Goal: Task Accomplishment & Management: Manage account settings

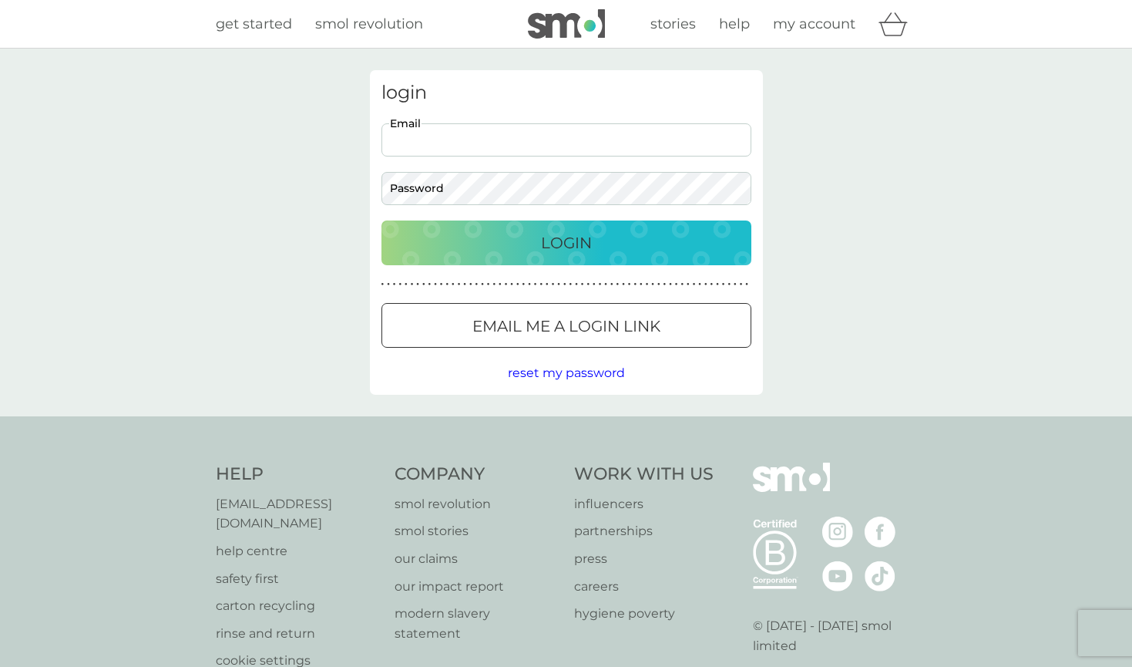
click at [459, 139] on input "Email" at bounding box center [567, 139] width 370 height 33
click at [453, 137] on input "Email" at bounding box center [567, 139] width 370 height 33
click at [226, 264] on div "login Email Password Login ● ● ● ● ● ● ● ● ● ● ● ● ● ● ● ● ● ● ● ● ● ● ● ● ● ● …" at bounding box center [566, 233] width 1132 height 368
click at [396, 139] on input "Email" at bounding box center [567, 139] width 370 height 33
type input "[EMAIL_ADDRESS][DOMAIN_NAME]"
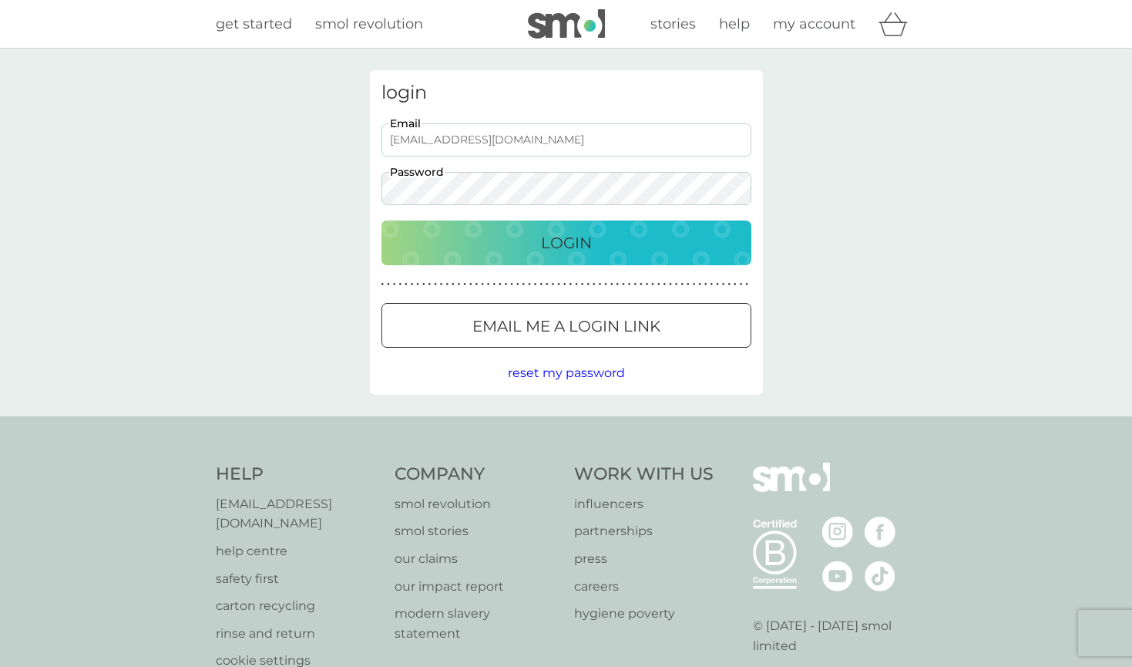
click at [560, 237] on p "Login" at bounding box center [566, 242] width 51 height 25
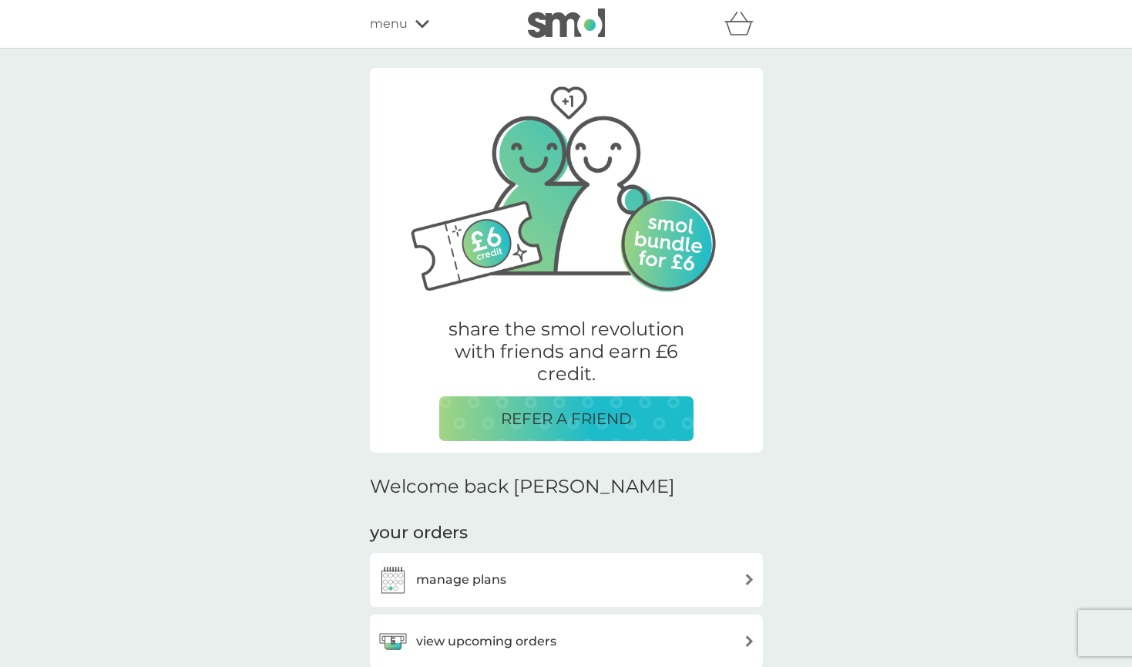
click at [399, 20] on span "menu" at bounding box center [389, 24] width 38 height 20
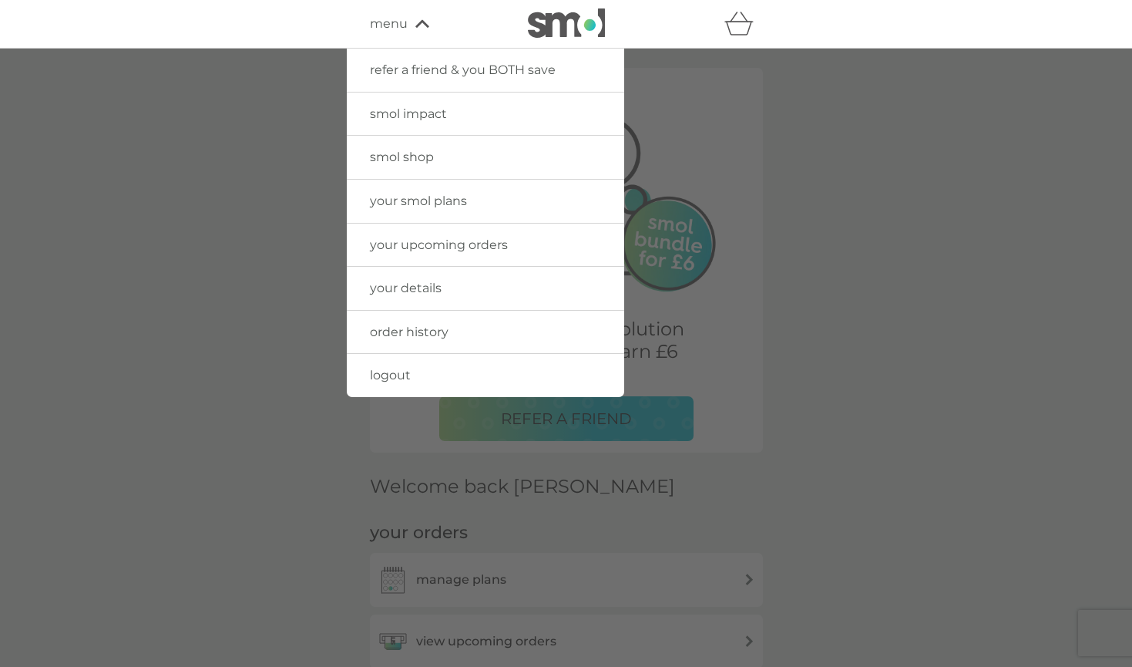
click at [428, 285] on span "your details" at bounding box center [406, 288] width 72 height 15
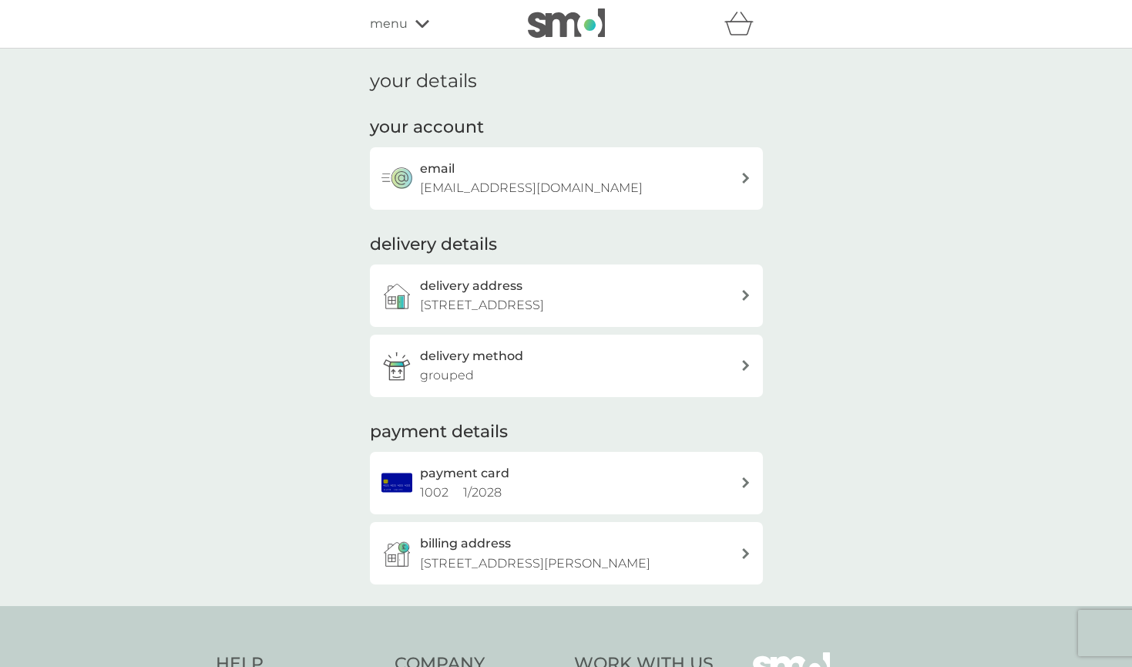
click at [394, 22] on span "menu" at bounding box center [389, 24] width 38 height 20
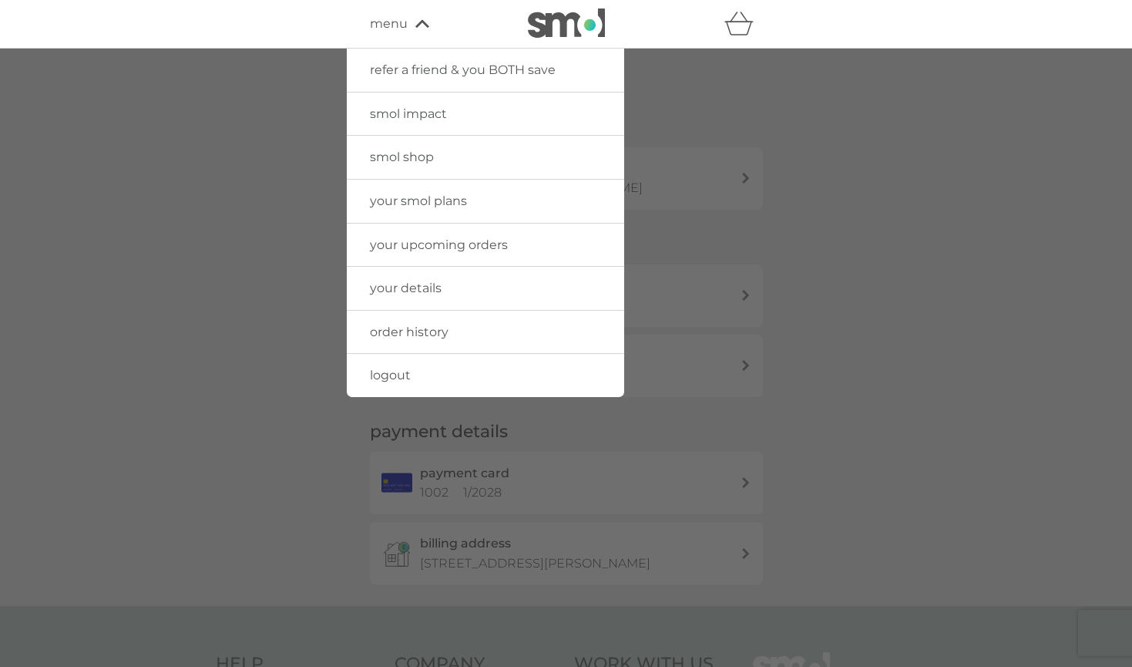
click at [463, 242] on span "your upcoming orders" at bounding box center [439, 244] width 138 height 15
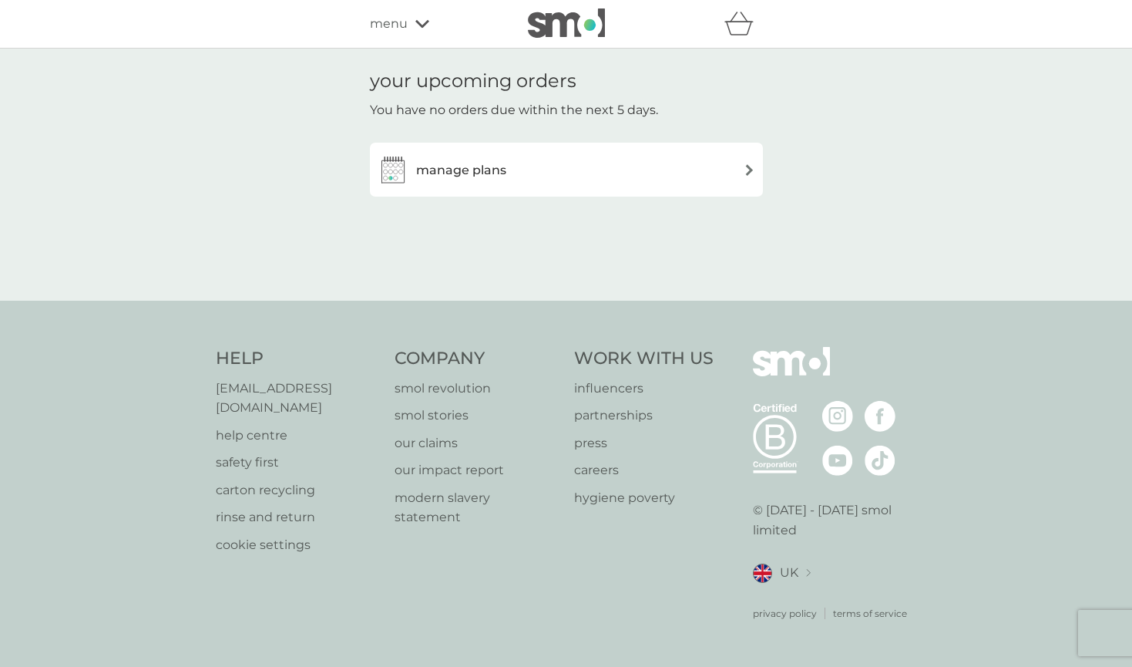
click at [745, 169] on img at bounding box center [750, 170] width 12 height 12
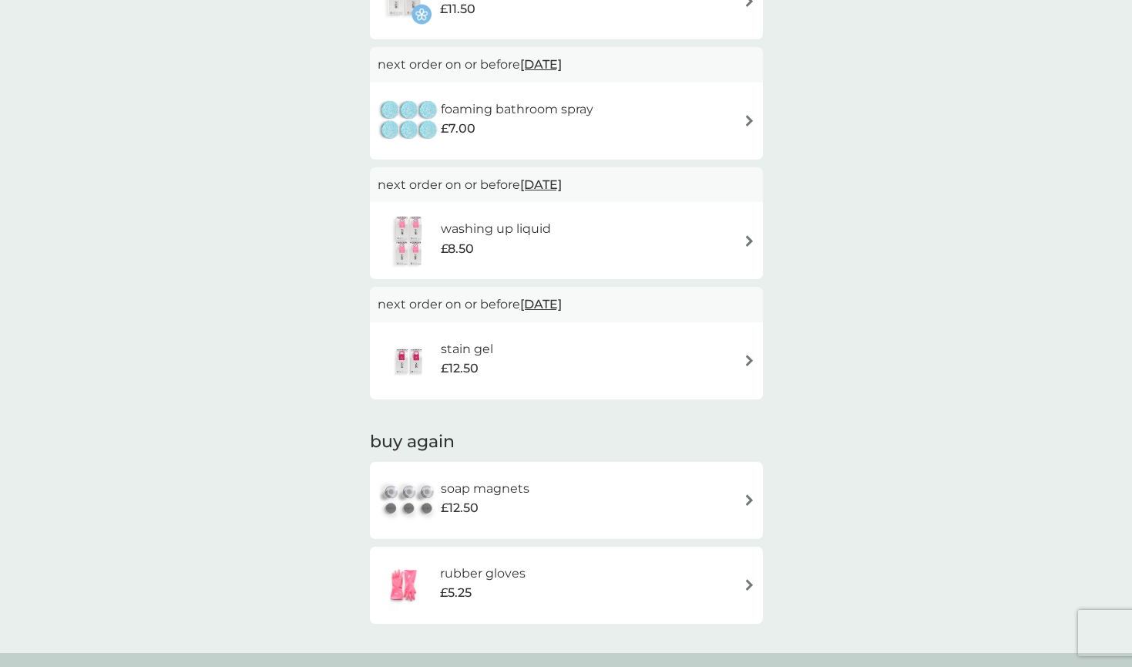
scroll to position [876, 0]
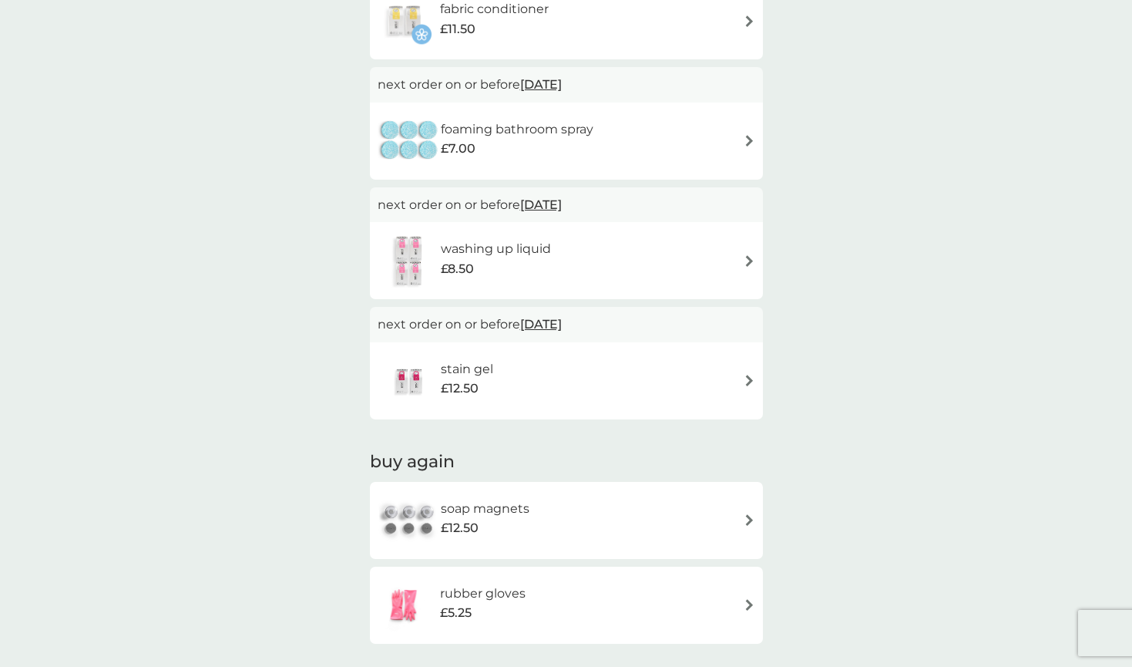
click at [748, 514] on img at bounding box center [750, 520] width 12 height 12
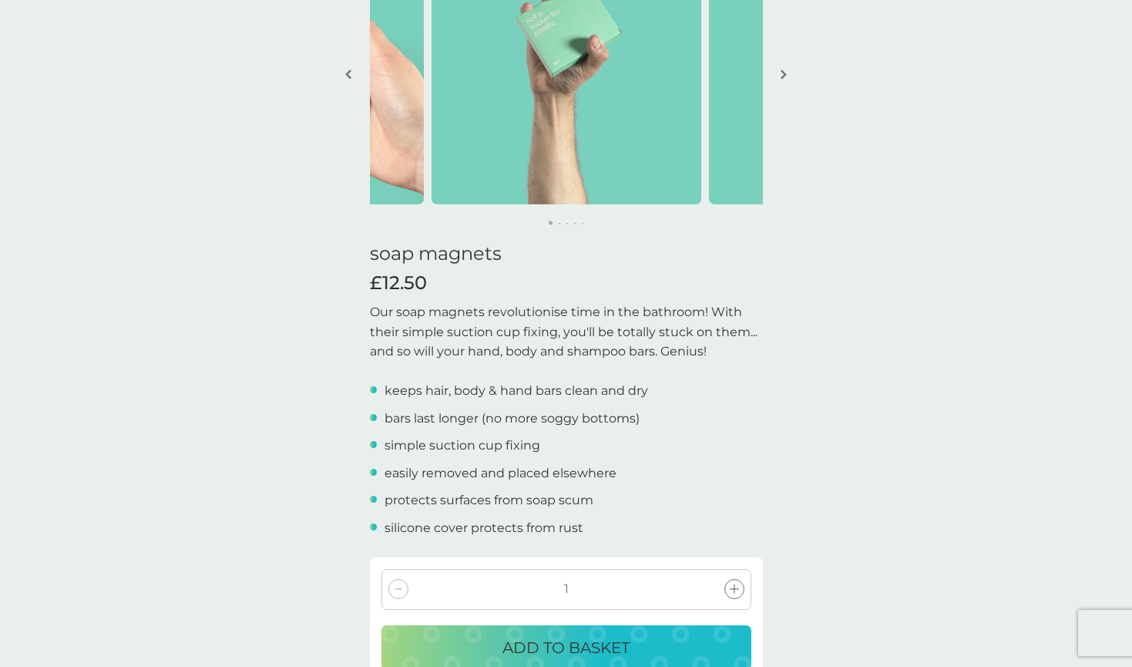
scroll to position [141, 0]
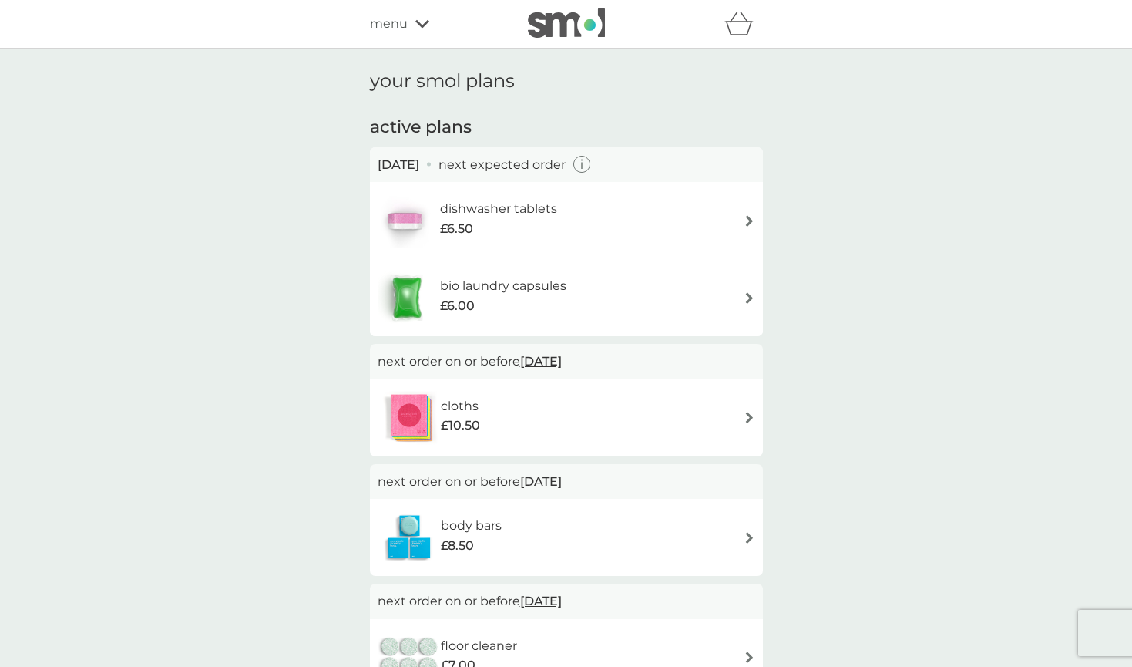
click at [591, 162] on icon "button" at bounding box center [583, 165] width 18 height 18
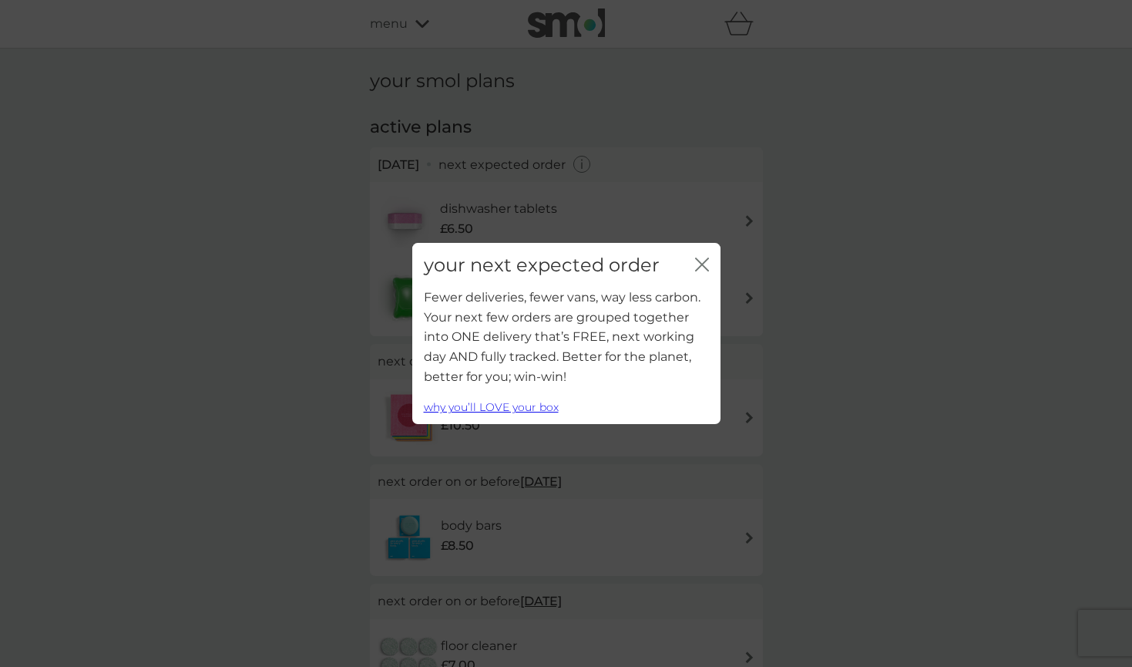
click at [700, 265] on icon "close" at bounding box center [702, 264] width 14 height 14
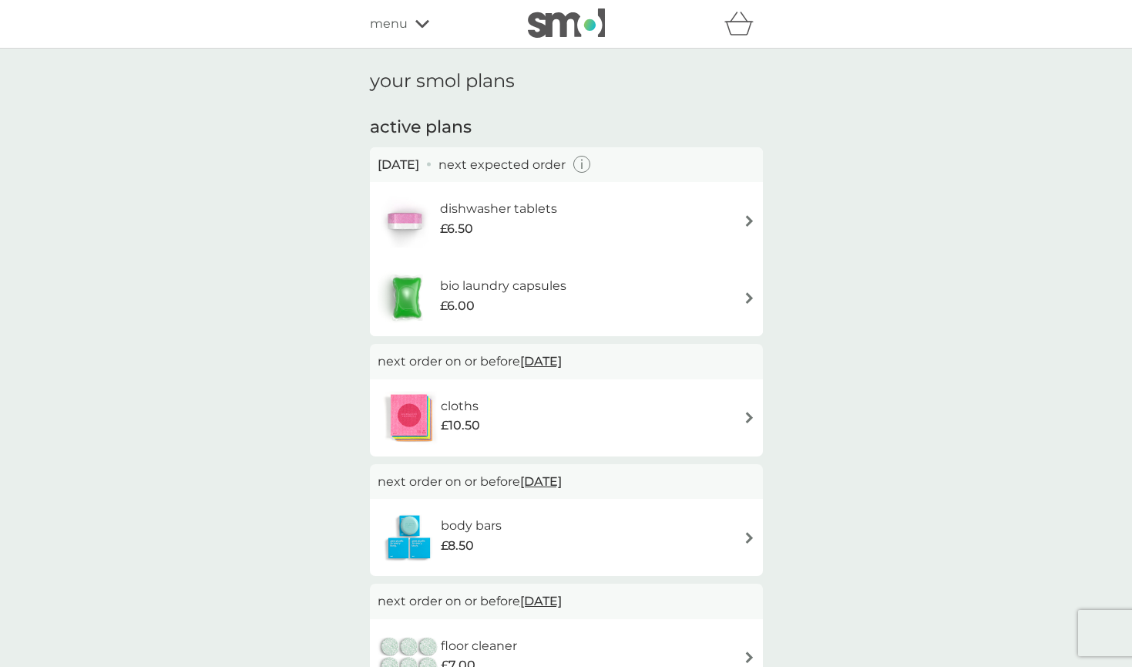
click at [752, 218] on img at bounding box center [750, 221] width 12 height 12
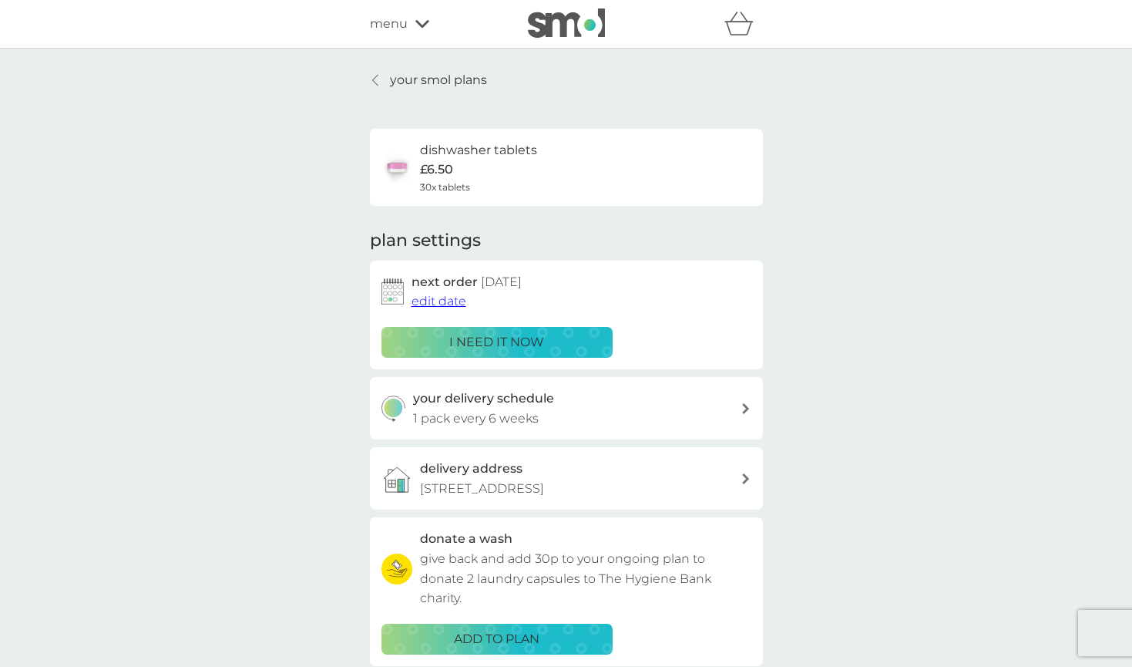
click at [745, 403] on icon at bounding box center [746, 408] width 8 height 11
select select "42"
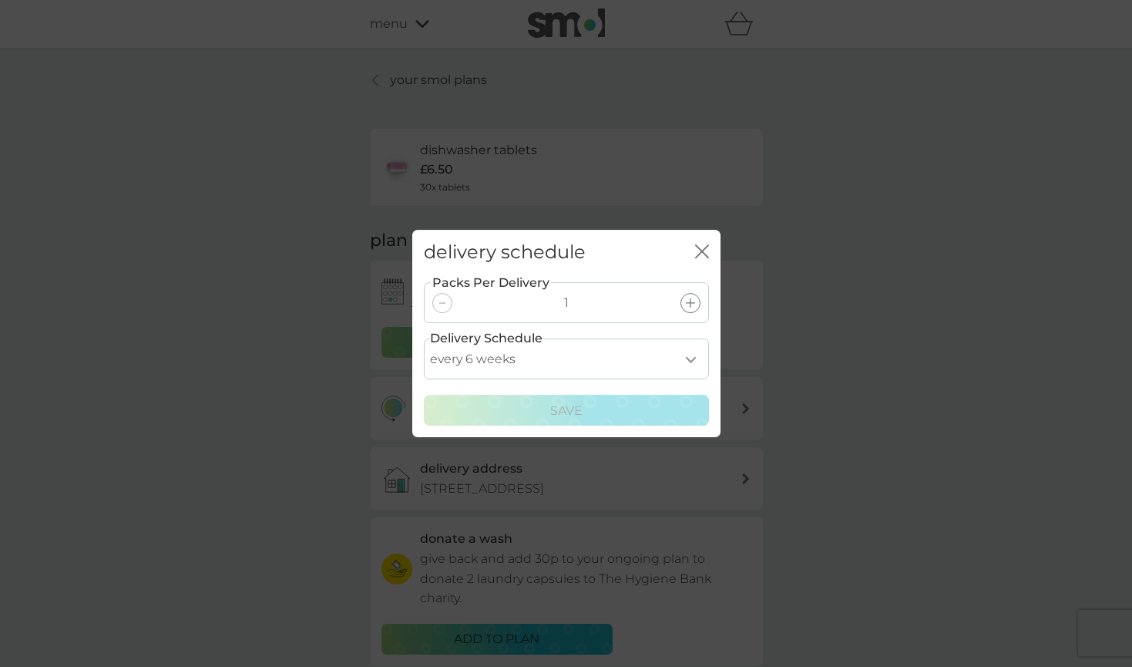
click at [702, 248] on icon "close" at bounding box center [702, 251] width 14 height 14
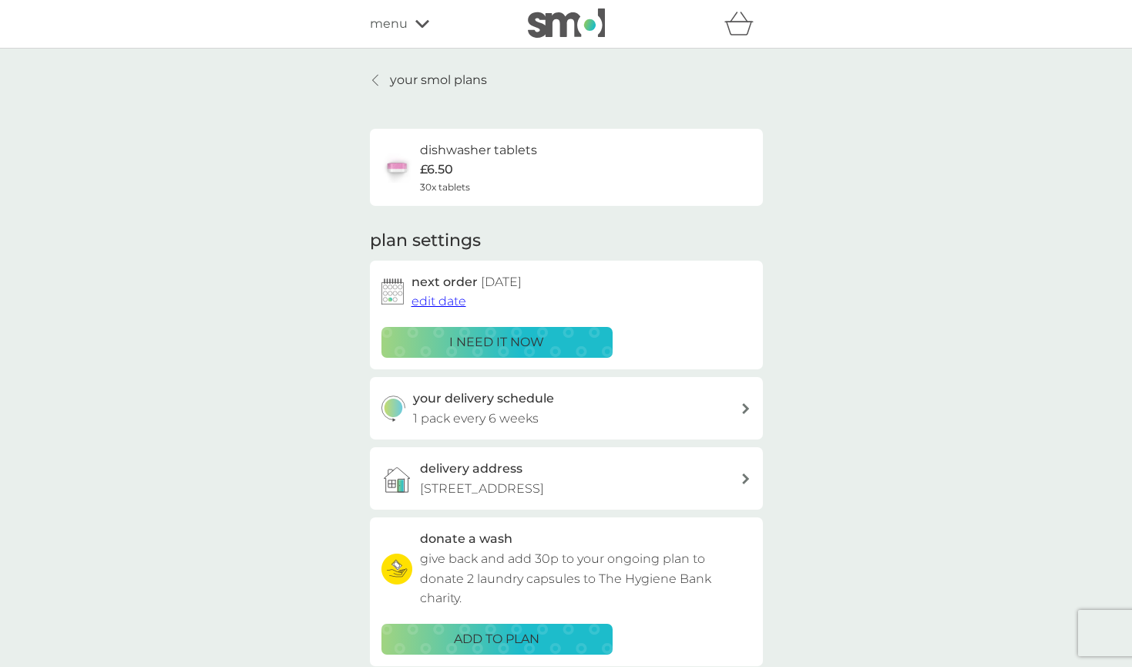
click at [404, 21] on span "menu" at bounding box center [389, 24] width 38 height 20
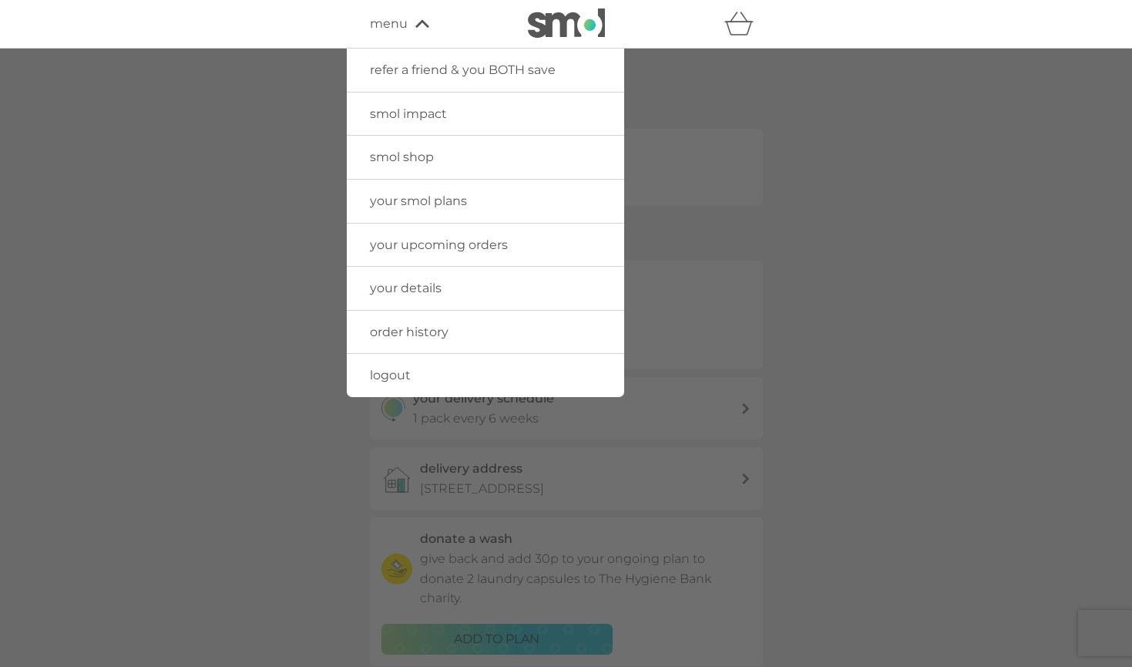
click at [424, 284] on span "your details" at bounding box center [406, 288] width 72 height 15
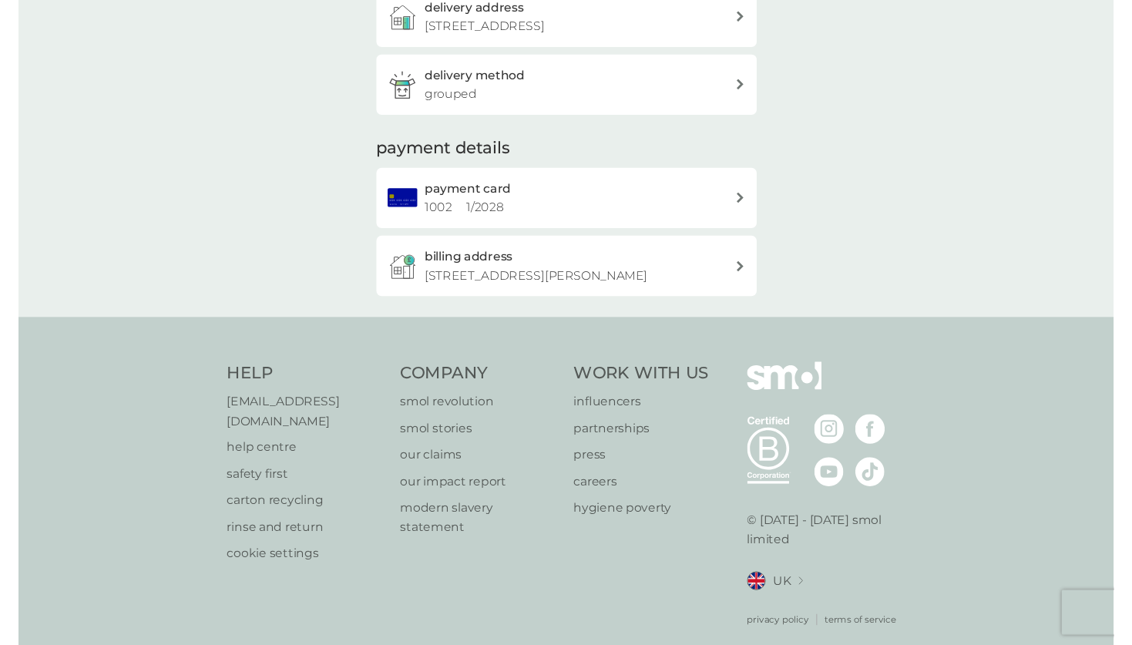
scroll to position [278, 0]
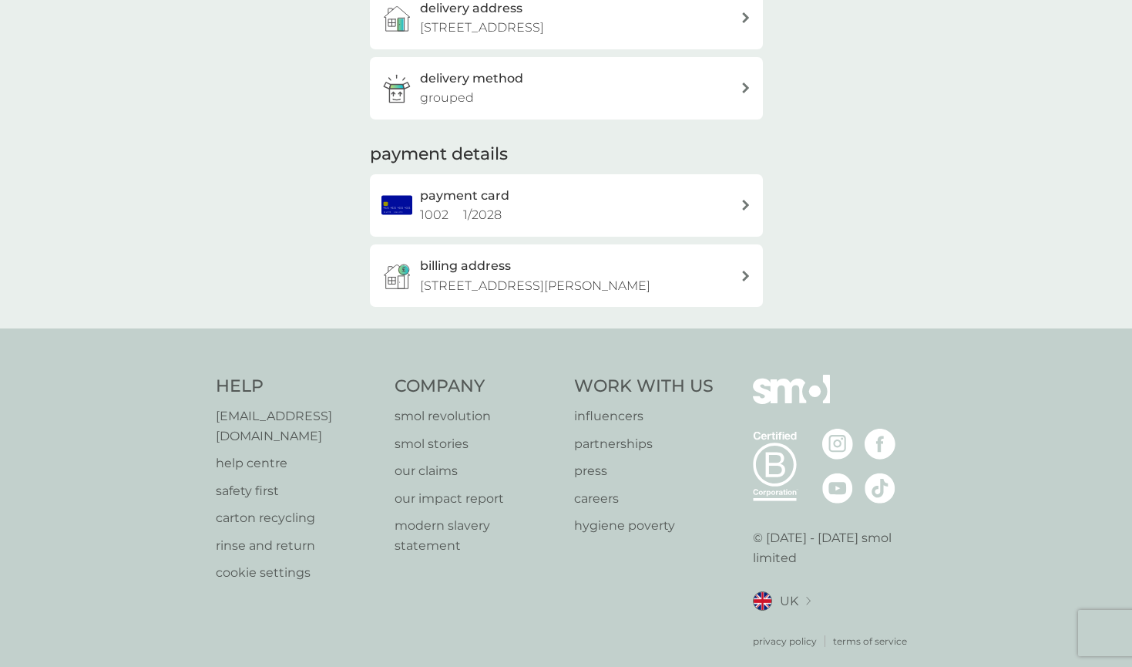
click at [271, 453] on p "help centre" at bounding box center [298, 463] width 164 height 20
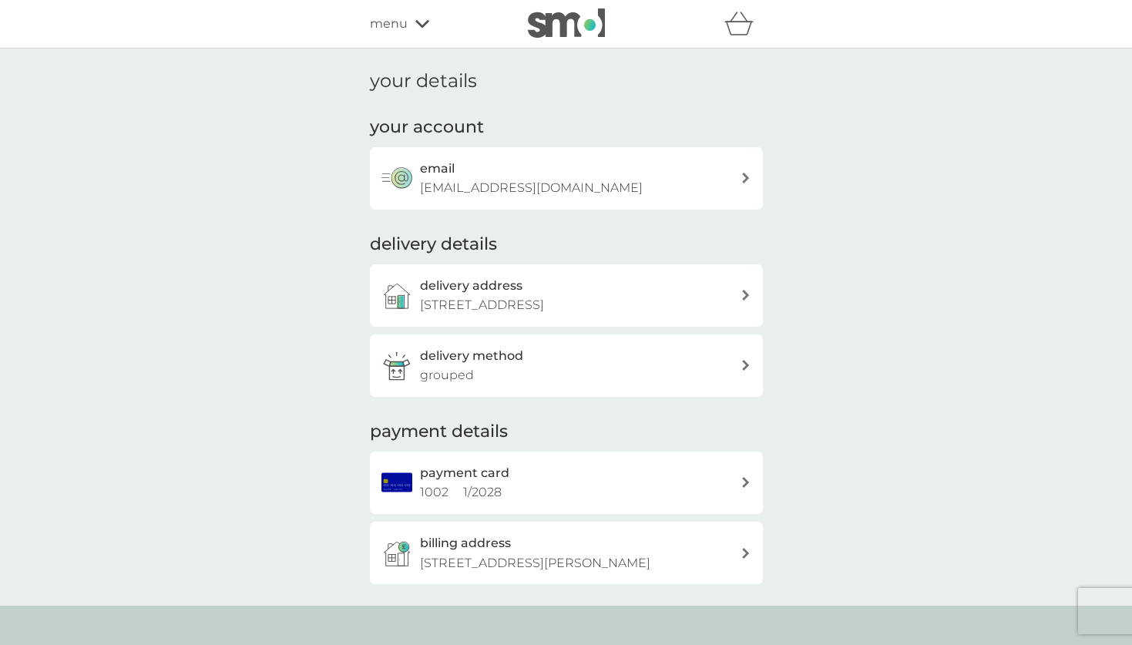
click at [401, 26] on span "menu" at bounding box center [389, 24] width 38 height 20
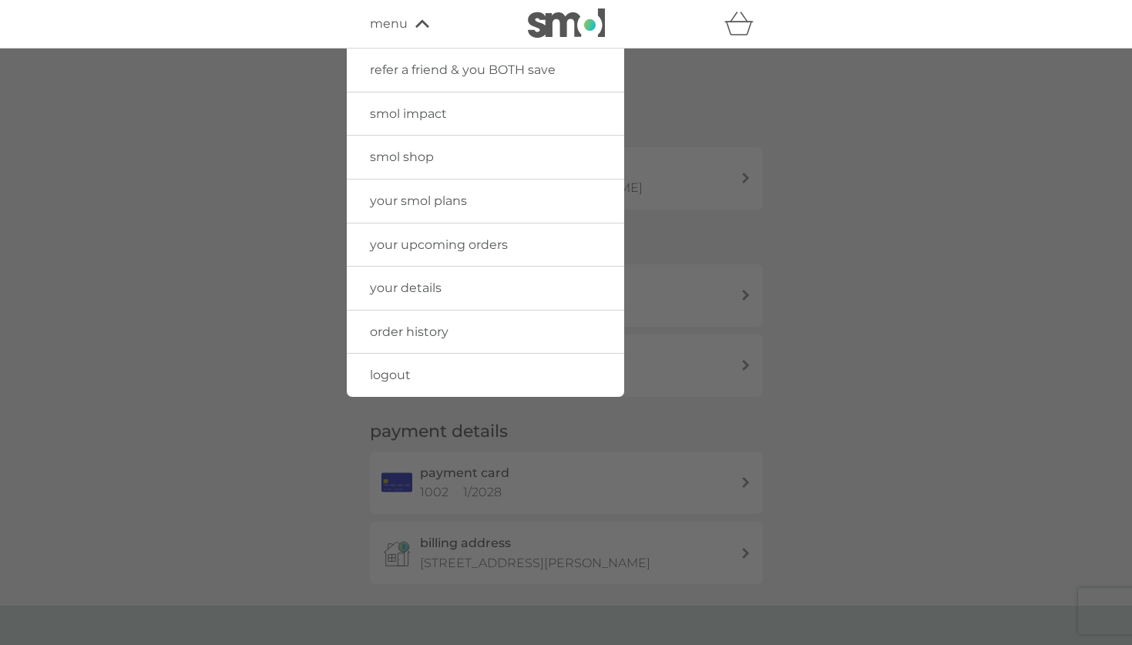
click at [429, 325] on span "order history" at bounding box center [409, 332] width 79 height 15
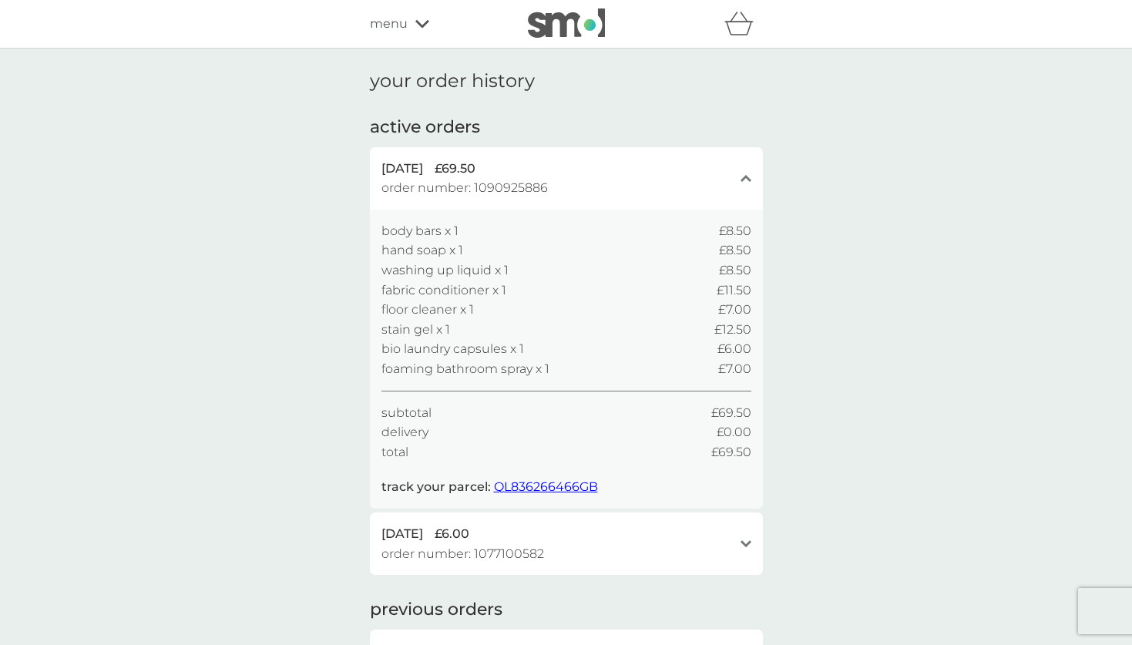
click at [393, 21] on span "menu" at bounding box center [389, 24] width 38 height 20
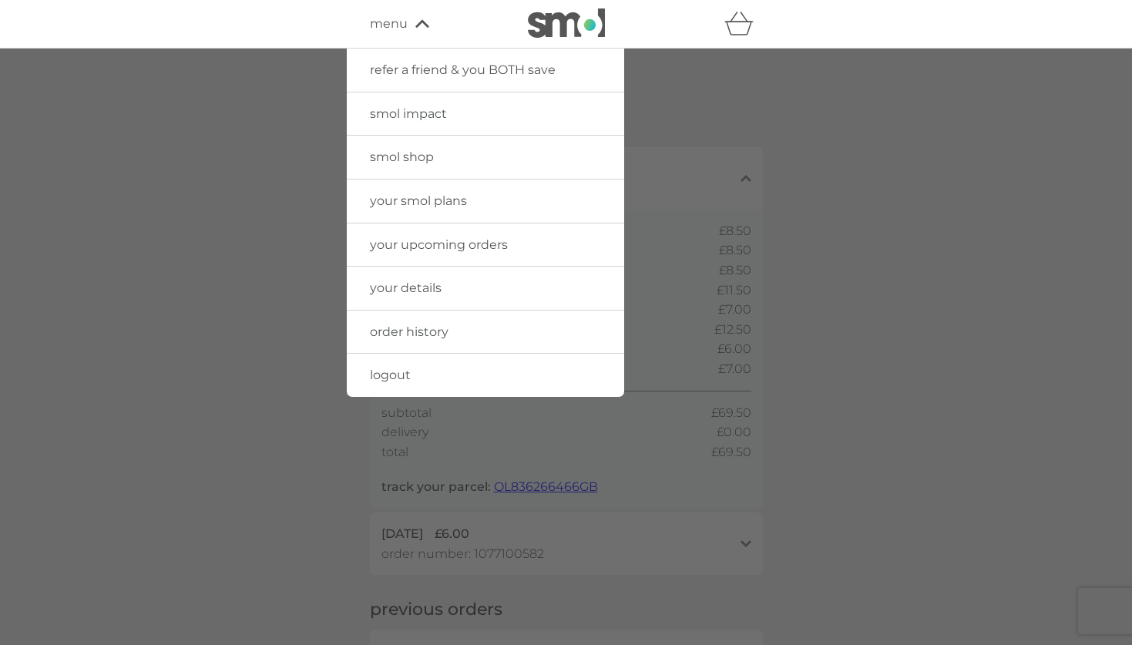
click at [428, 193] on span "your smol plans" at bounding box center [418, 200] width 97 height 15
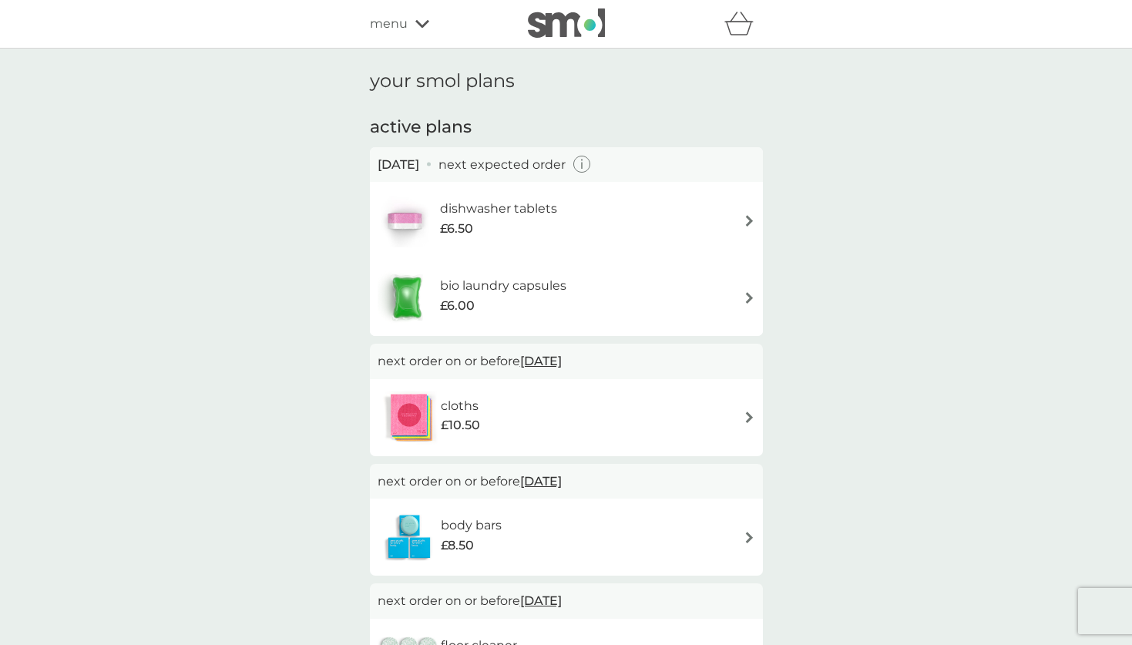
click at [401, 21] on span "menu" at bounding box center [389, 24] width 38 height 20
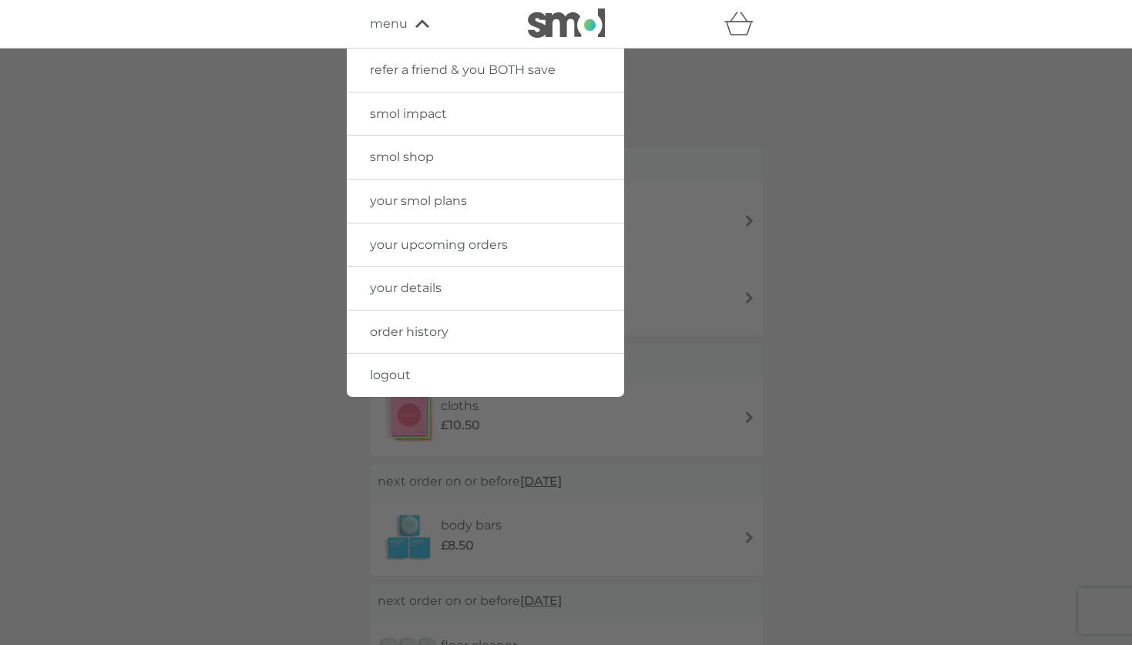
click at [428, 69] on span "refer a friend & you BOTH save" at bounding box center [463, 69] width 186 height 15
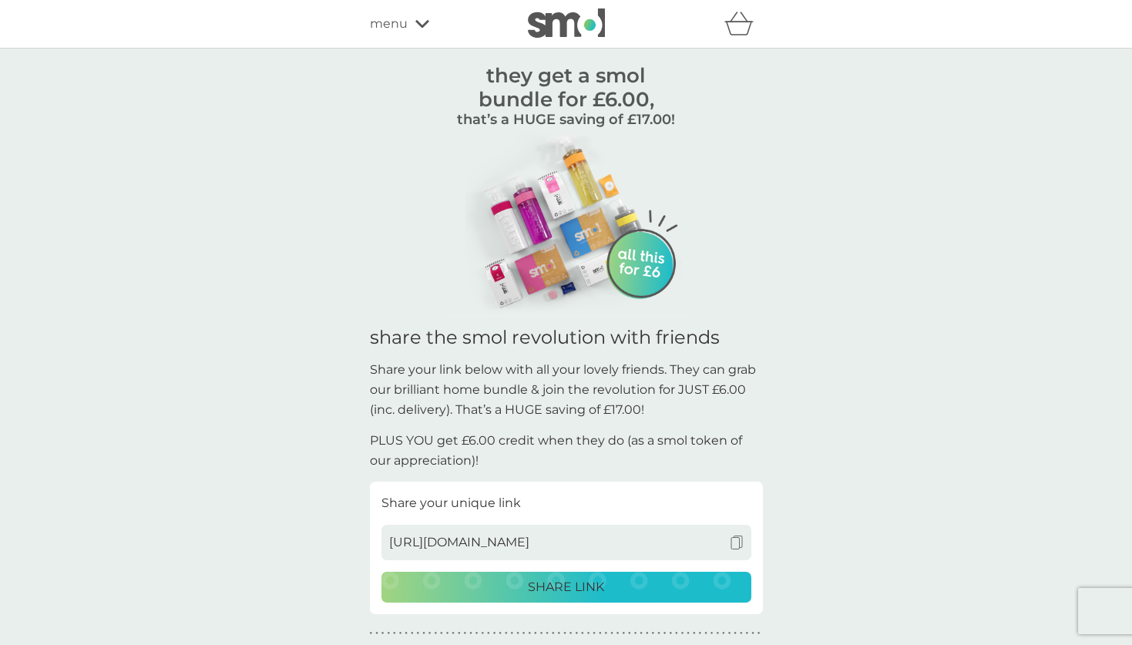
click at [397, 22] on span "menu" at bounding box center [389, 24] width 38 height 20
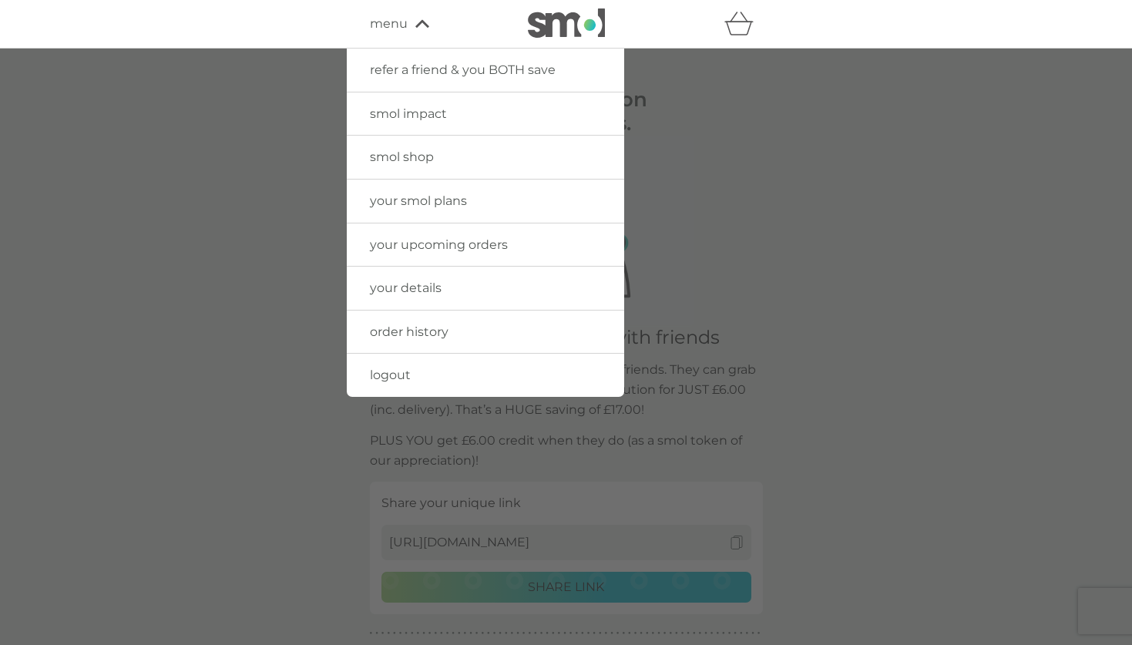
click at [723, 284] on div at bounding box center [566, 371] width 1132 height 645
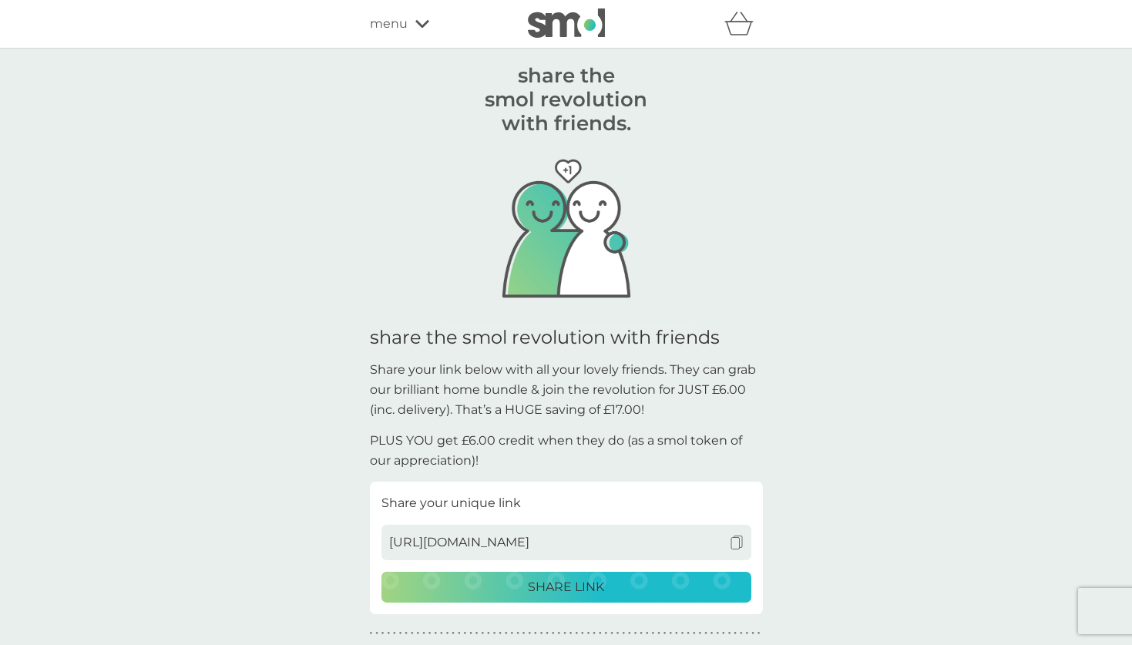
click at [392, 24] on span "menu" at bounding box center [389, 24] width 38 height 20
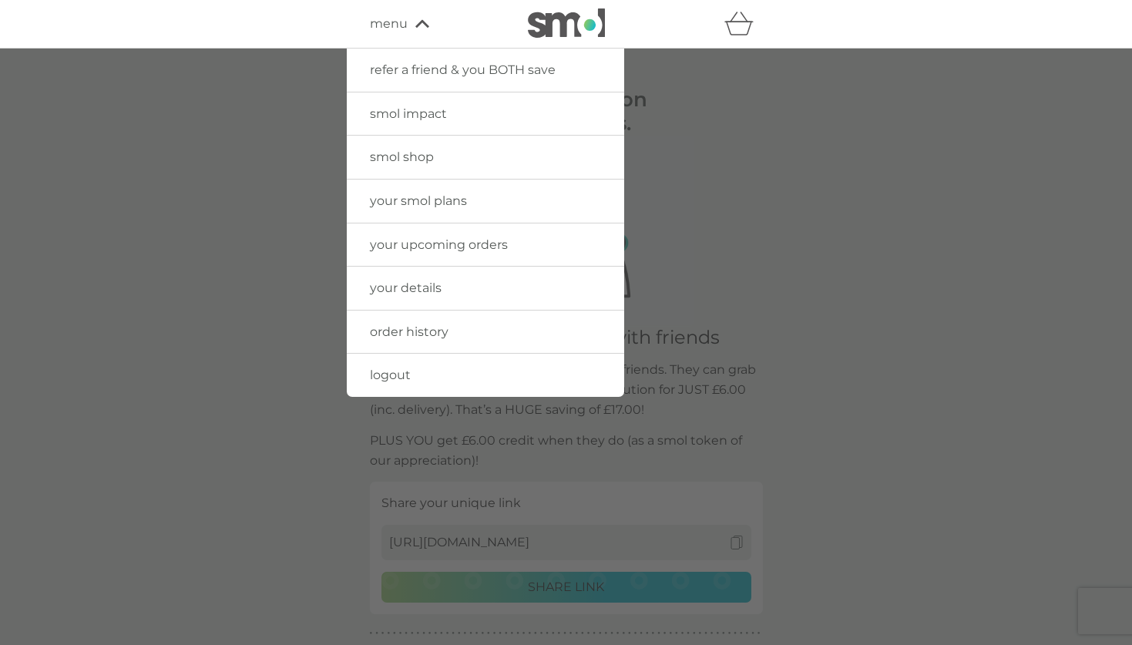
click at [422, 284] on span "your details" at bounding box center [406, 288] width 72 height 15
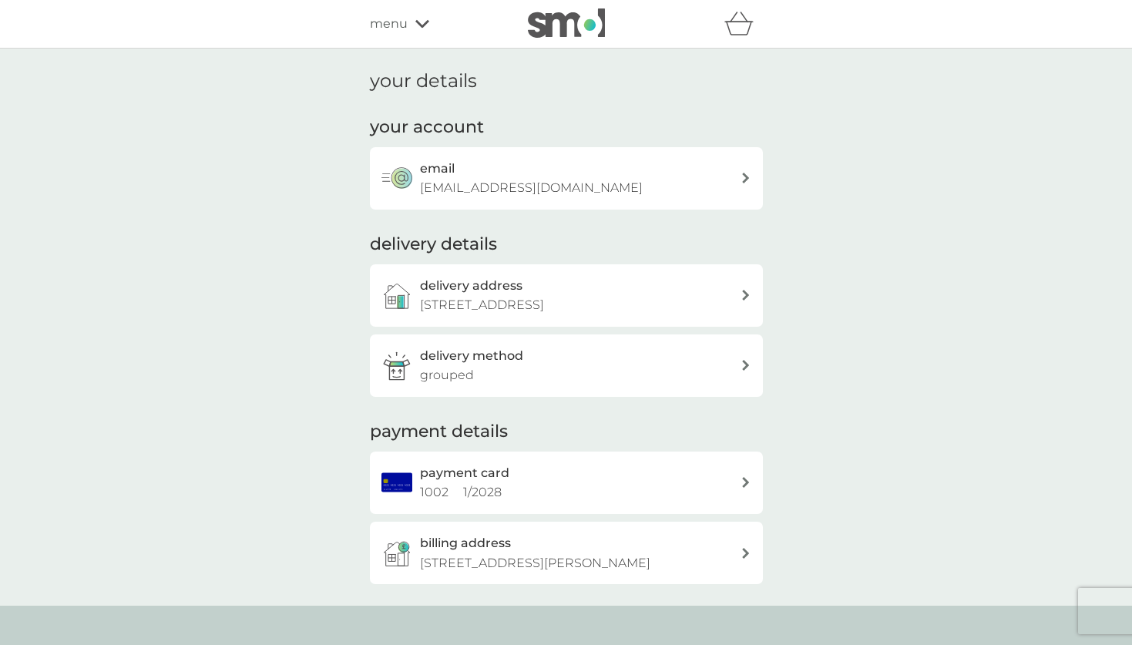
click at [382, 25] on span "menu" at bounding box center [389, 24] width 38 height 20
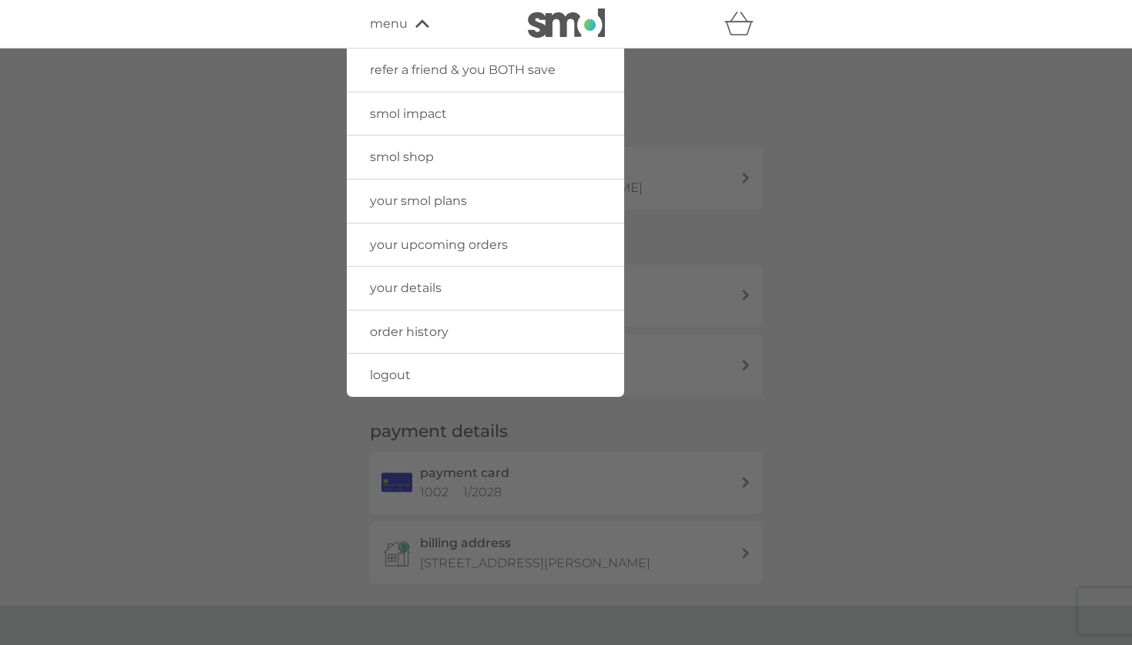
click at [419, 286] on span "your details" at bounding box center [406, 288] width 72 height 15
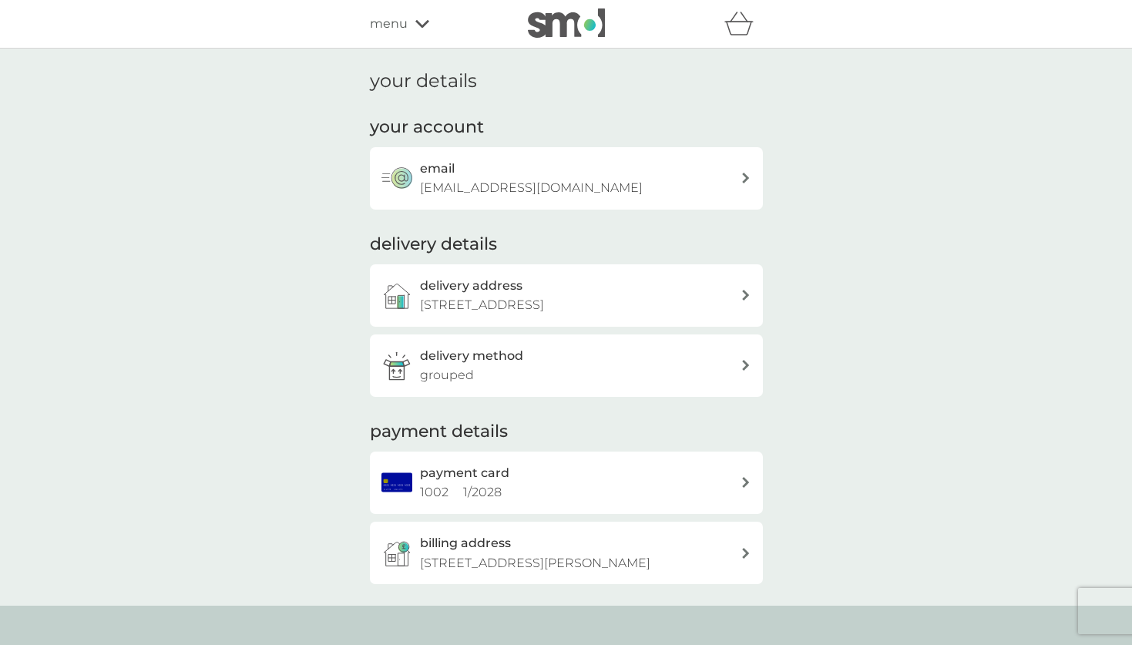
click at [580, 29] on img at bounding box center [566, 22] width 77 height 29
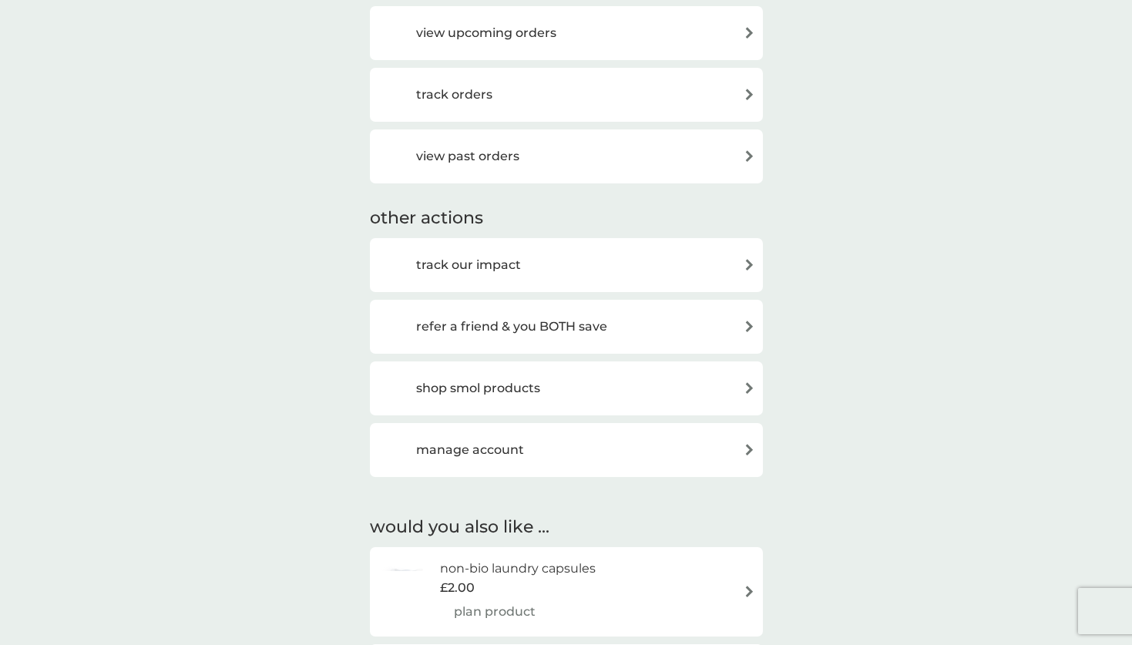
scroll to position [600, 0]
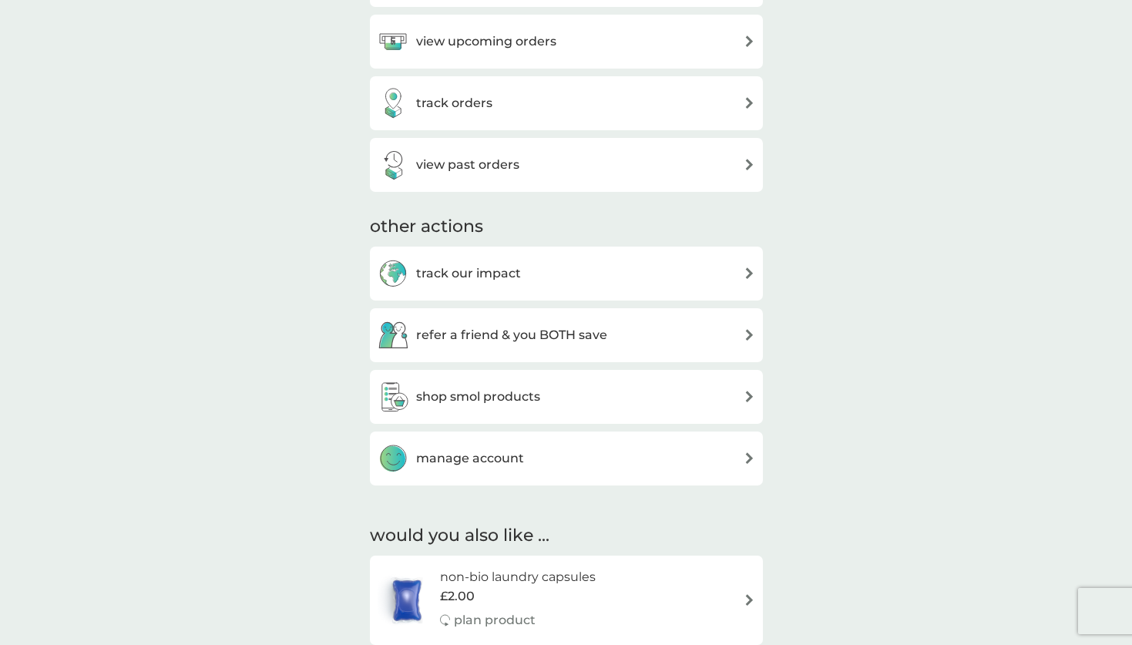
click at [520, 453] on h3 "manage account" at bounding box center [470, 459] width 108 height 20
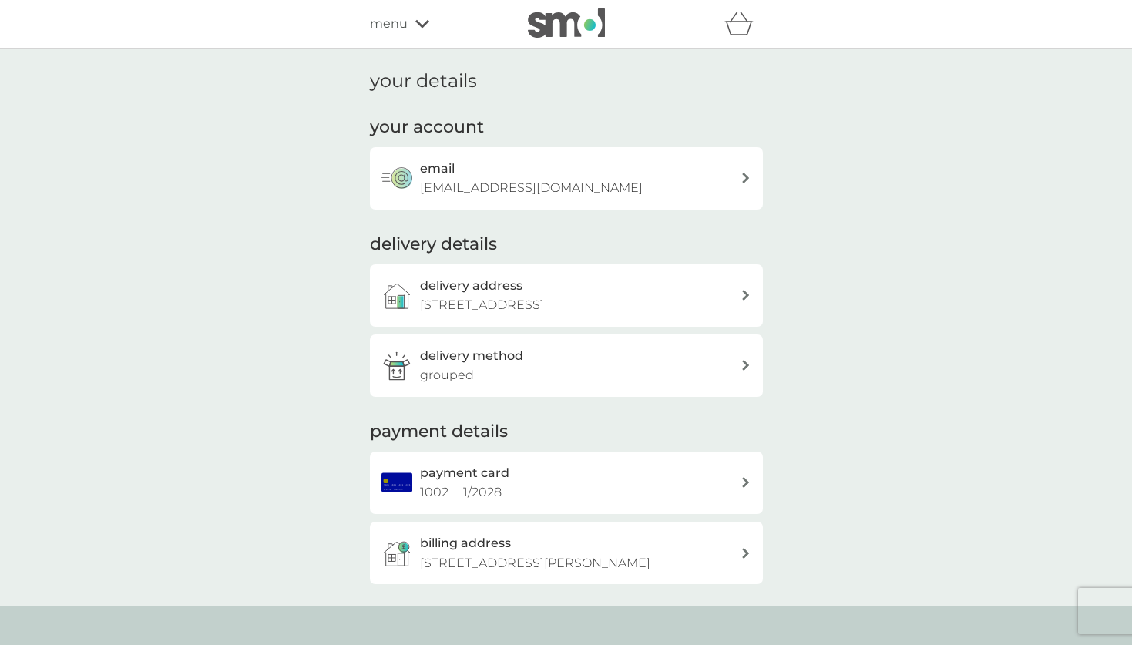
click at [395, 25] on span "menu" at bounding box center [389, 24] width 38 height 20
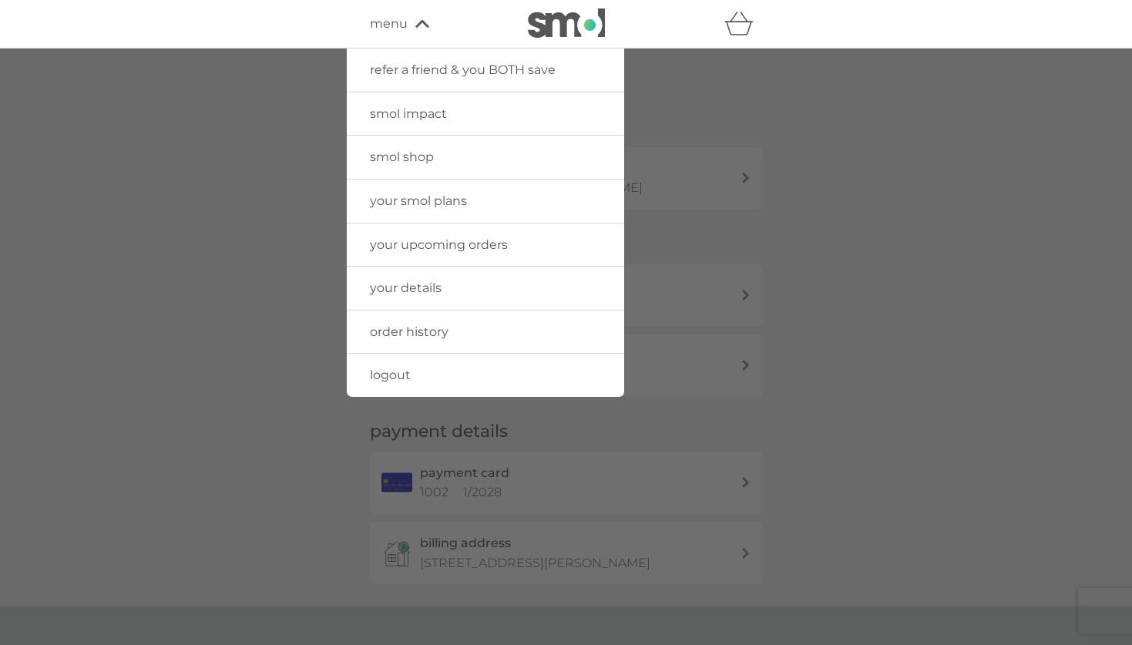
click at [657, 243] on div at bounding box center [566, 371] width 1132 height 645
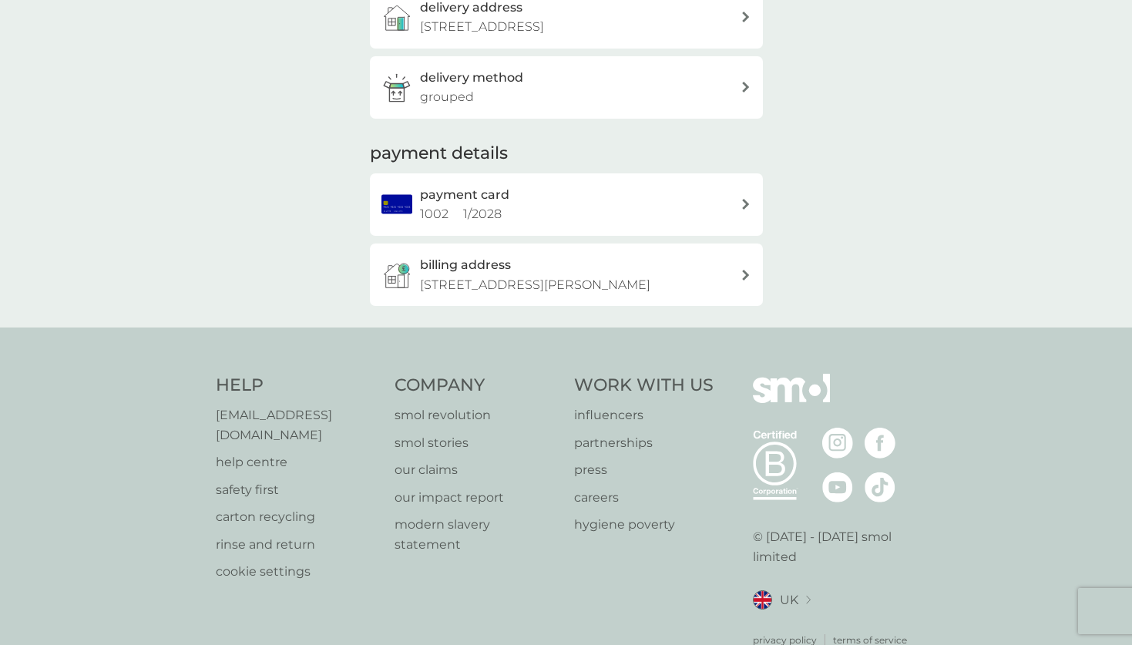
scroll to position [285, 0]
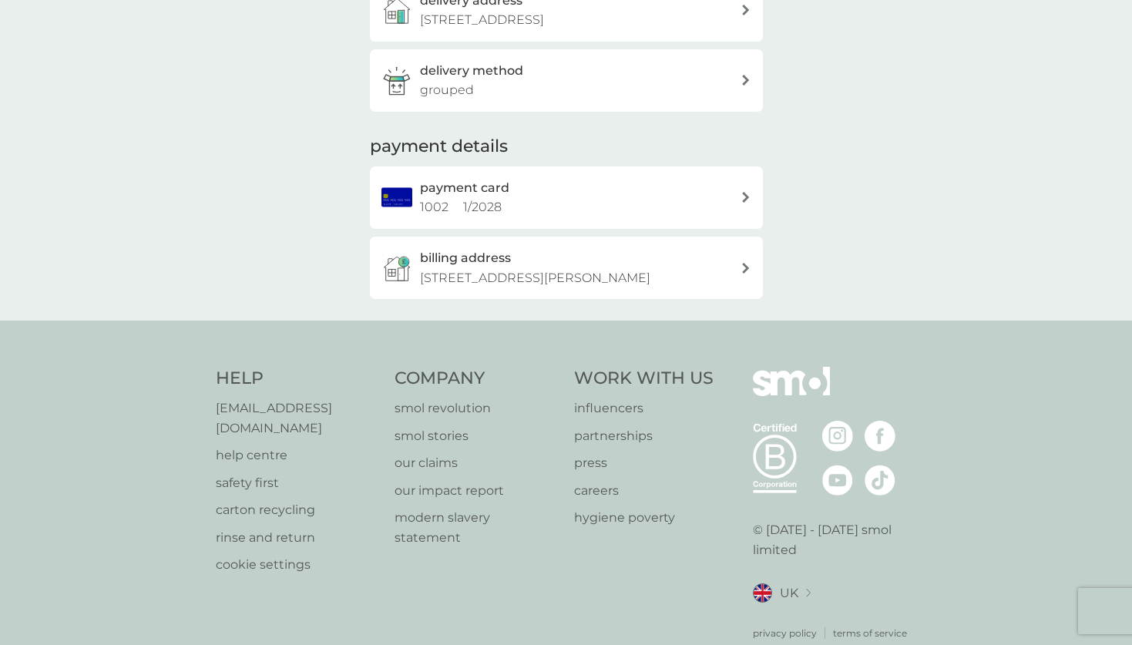
click at [278, 446] on p "help centre" at bounding box center [298, 456] width 164 height 20
